Goal: Task Accomplishment & Management: Manage account settings

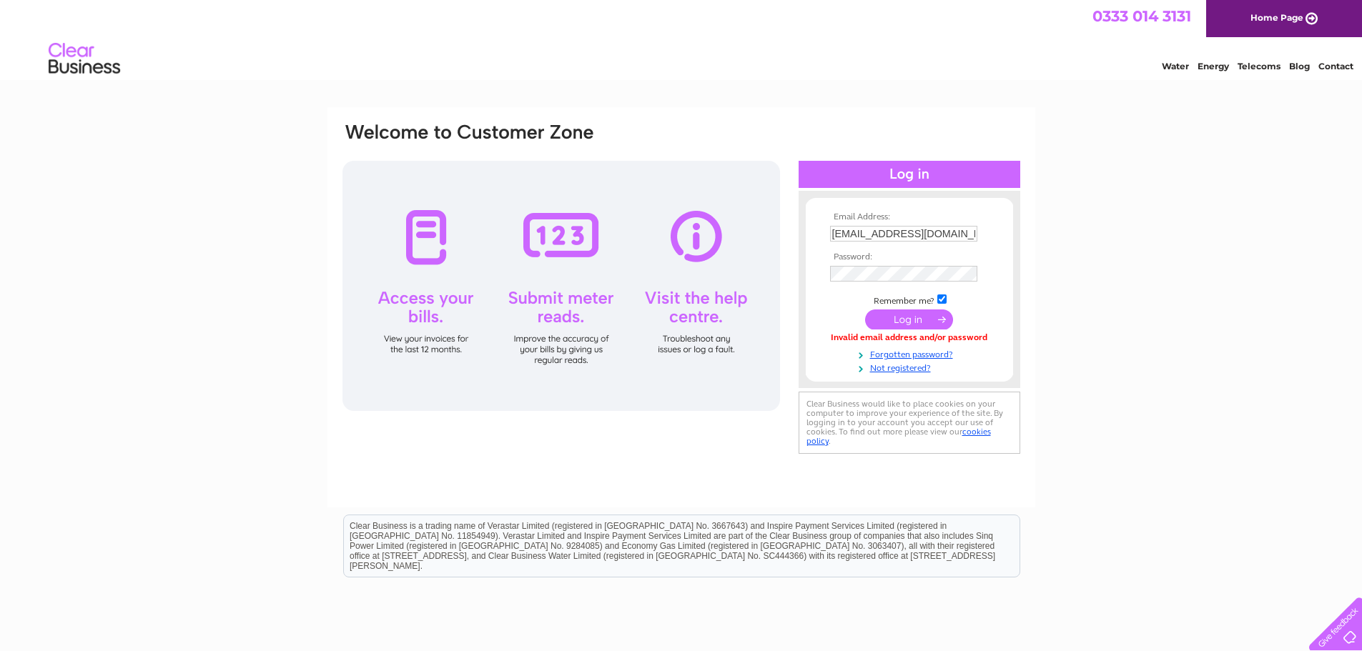
click at [888, 314] on input "submit" at bounding box center [909, 320] width 88 height 20
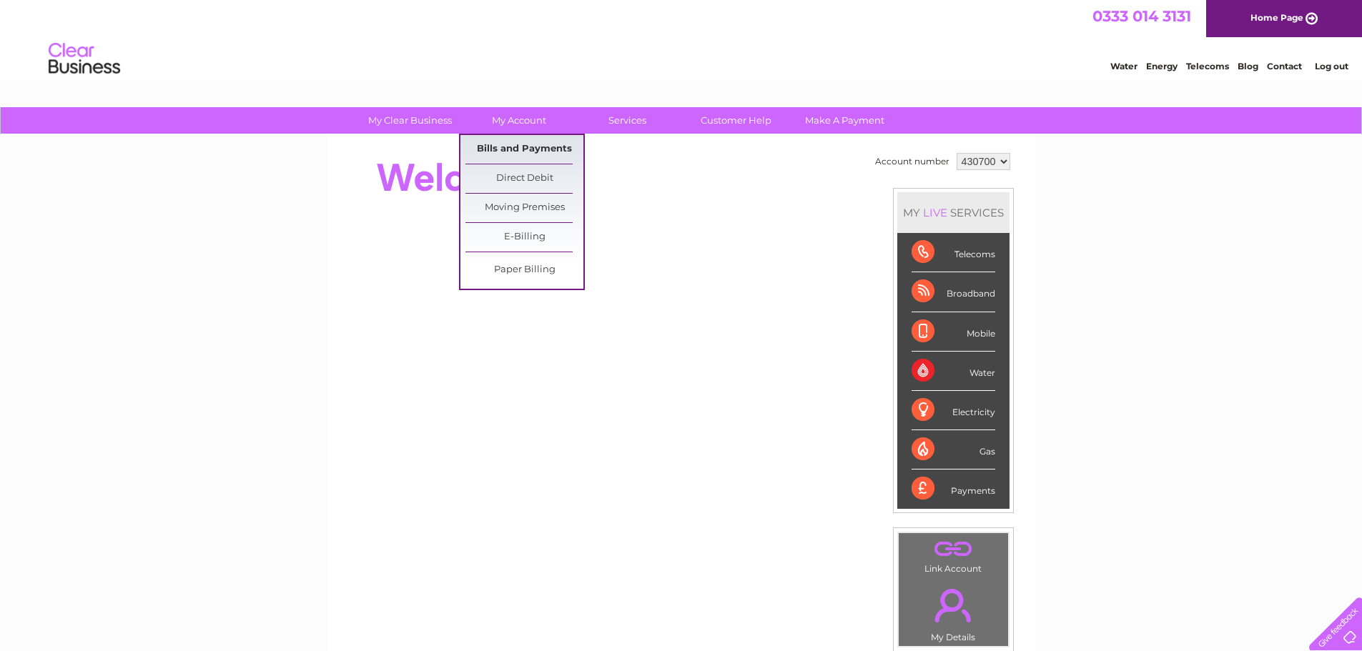
click at [525, 149] on link "Bills and Payments" at bounding box center [524, 149] width 118 height 29
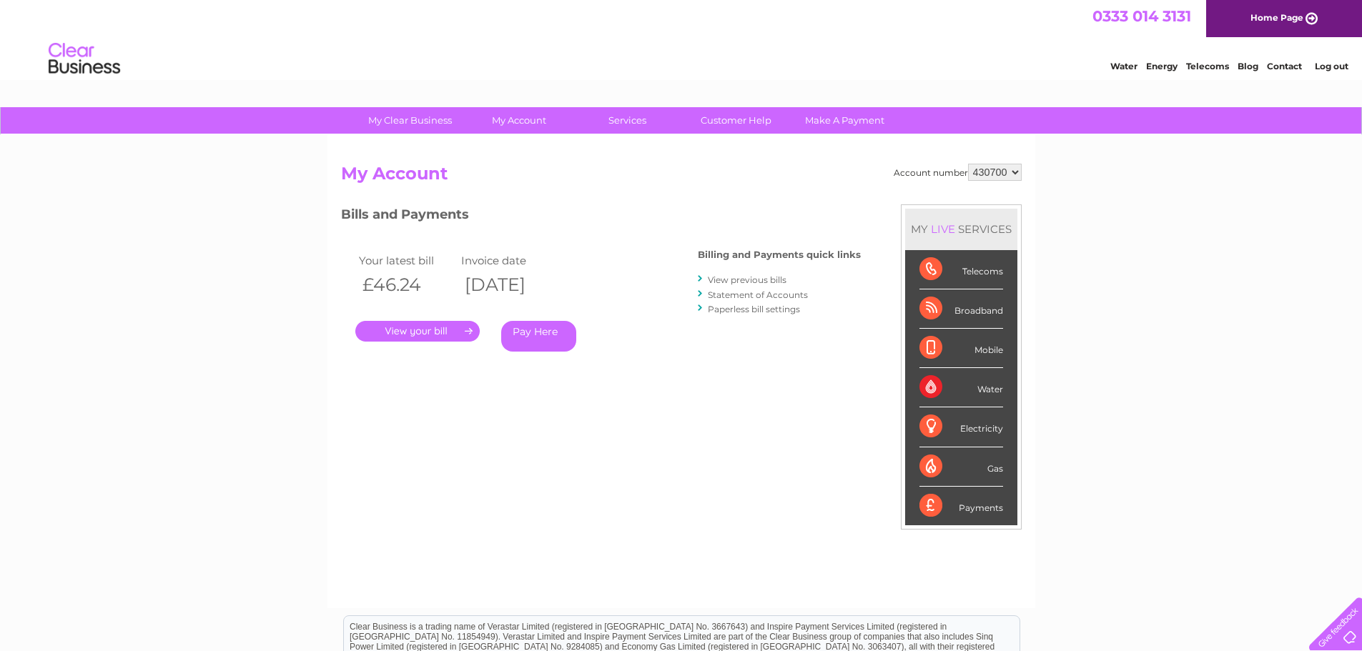
click at [432, 326] on link "." at bounding box center [417, 331] width 124 height 21
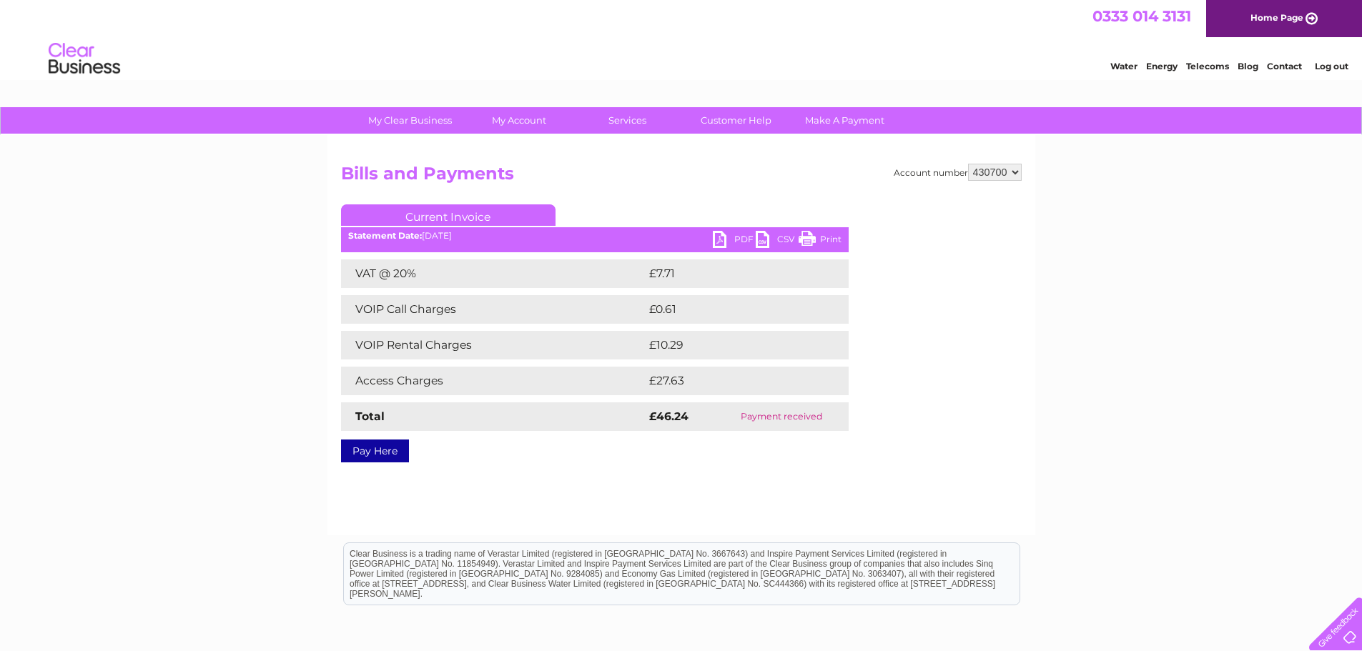
click at [834, 240] on link "Print" at bounding box center [820, 241] width 43 height 21
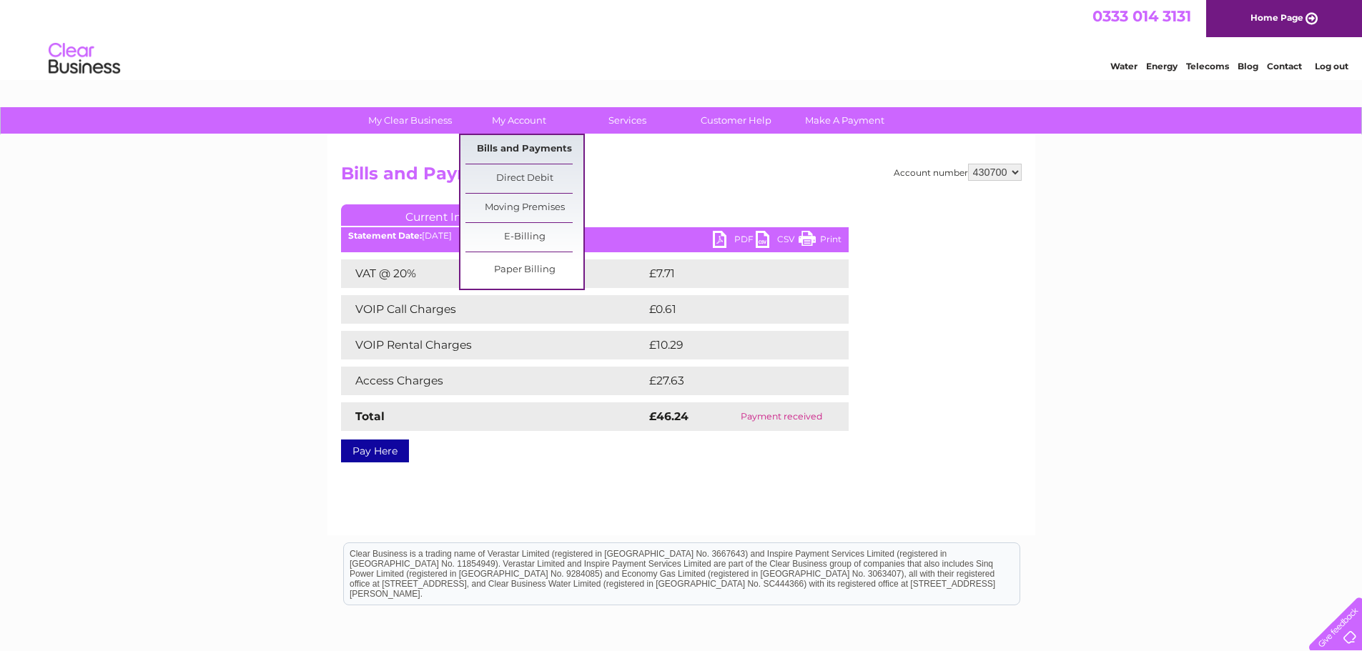
click at [515, 147] on link "Bills and Payments" at bounding box center [524, 149] width 118 height 29
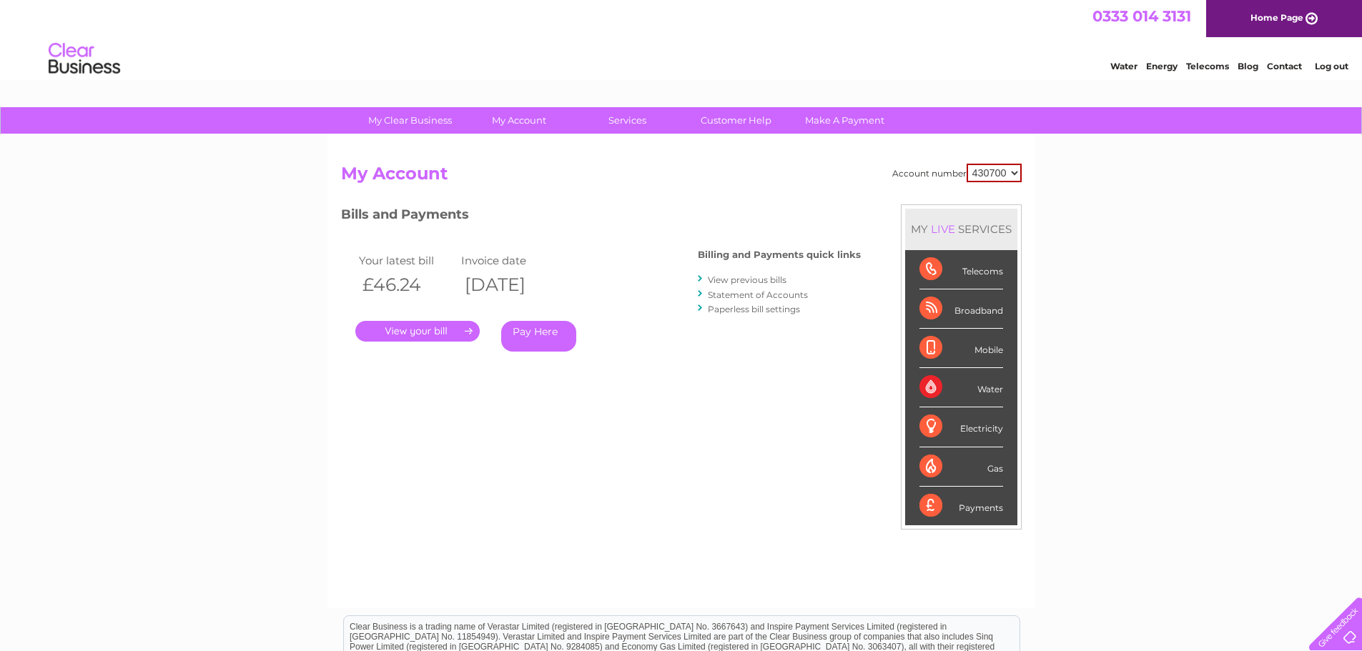
click at [760, 280] on link "View previous bills" at bounding box center [747, 280] width 79 height 11
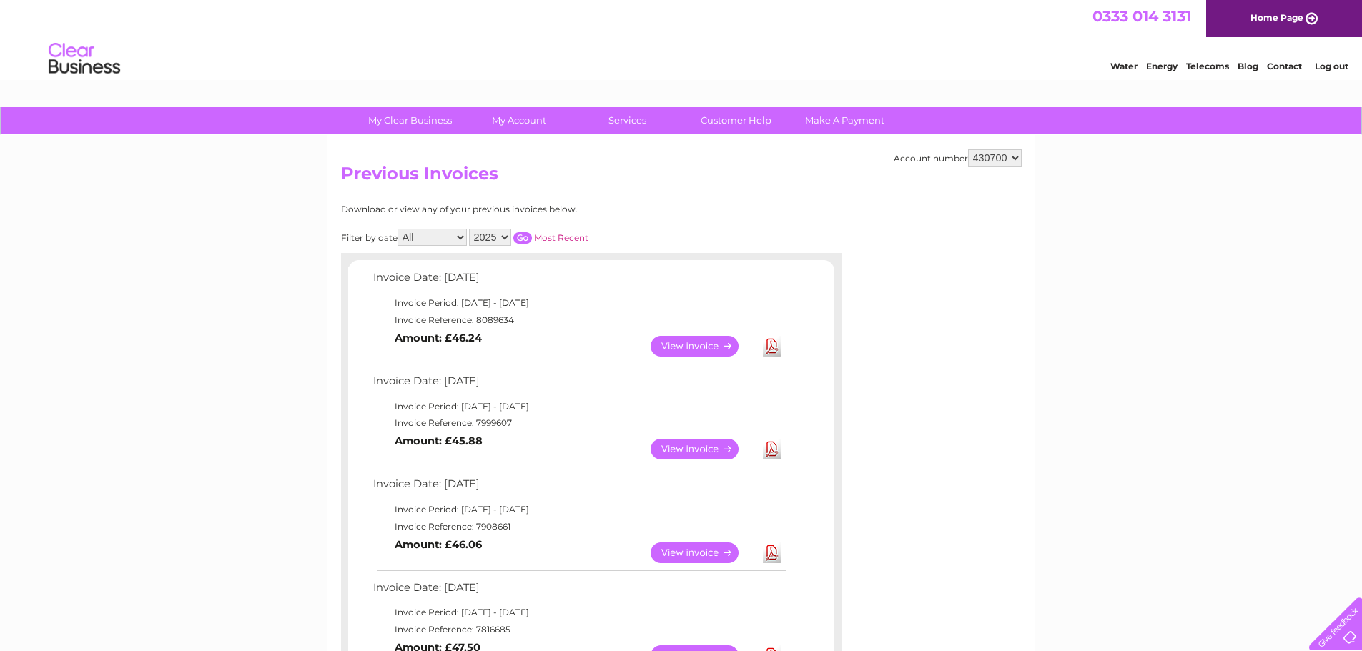
click at [696, 450] on link "View" at bounding box center [703, 449] width 105 height 21
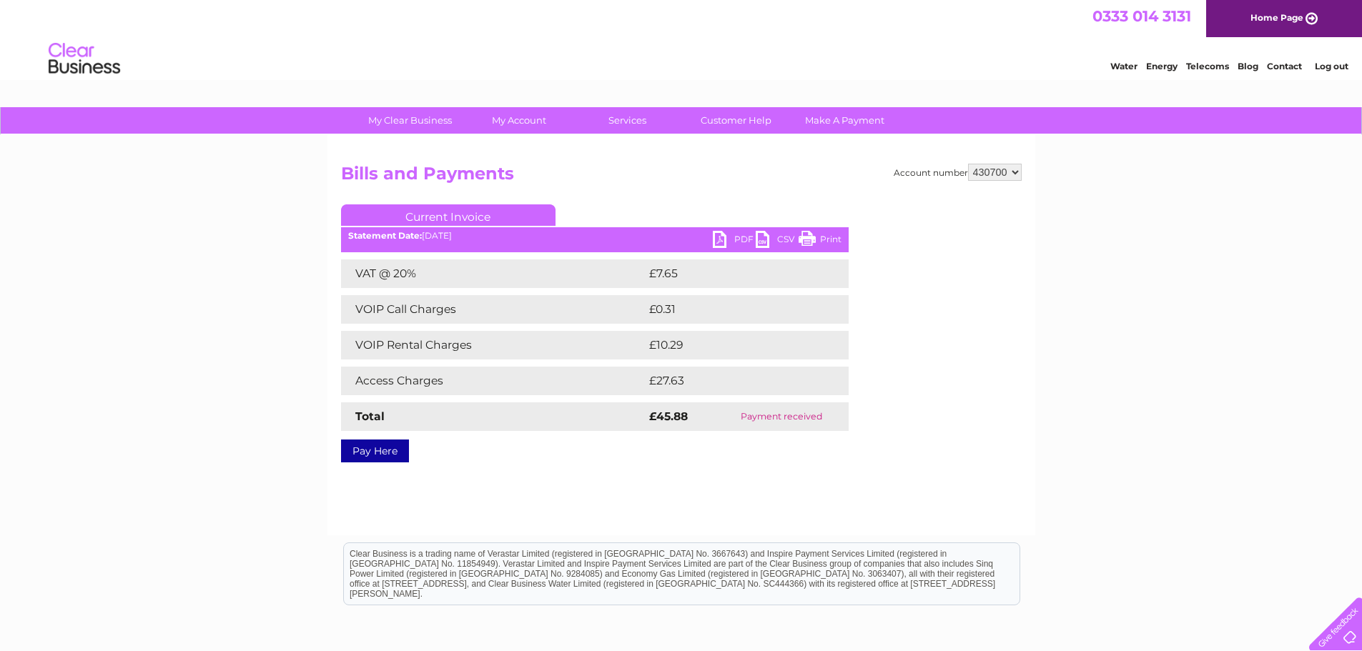
click at [832, 237] on link "Print" at bounding box center [820, 241] width 43 height 21
